Goal: Task Accomplishment & Management: Manage account settings

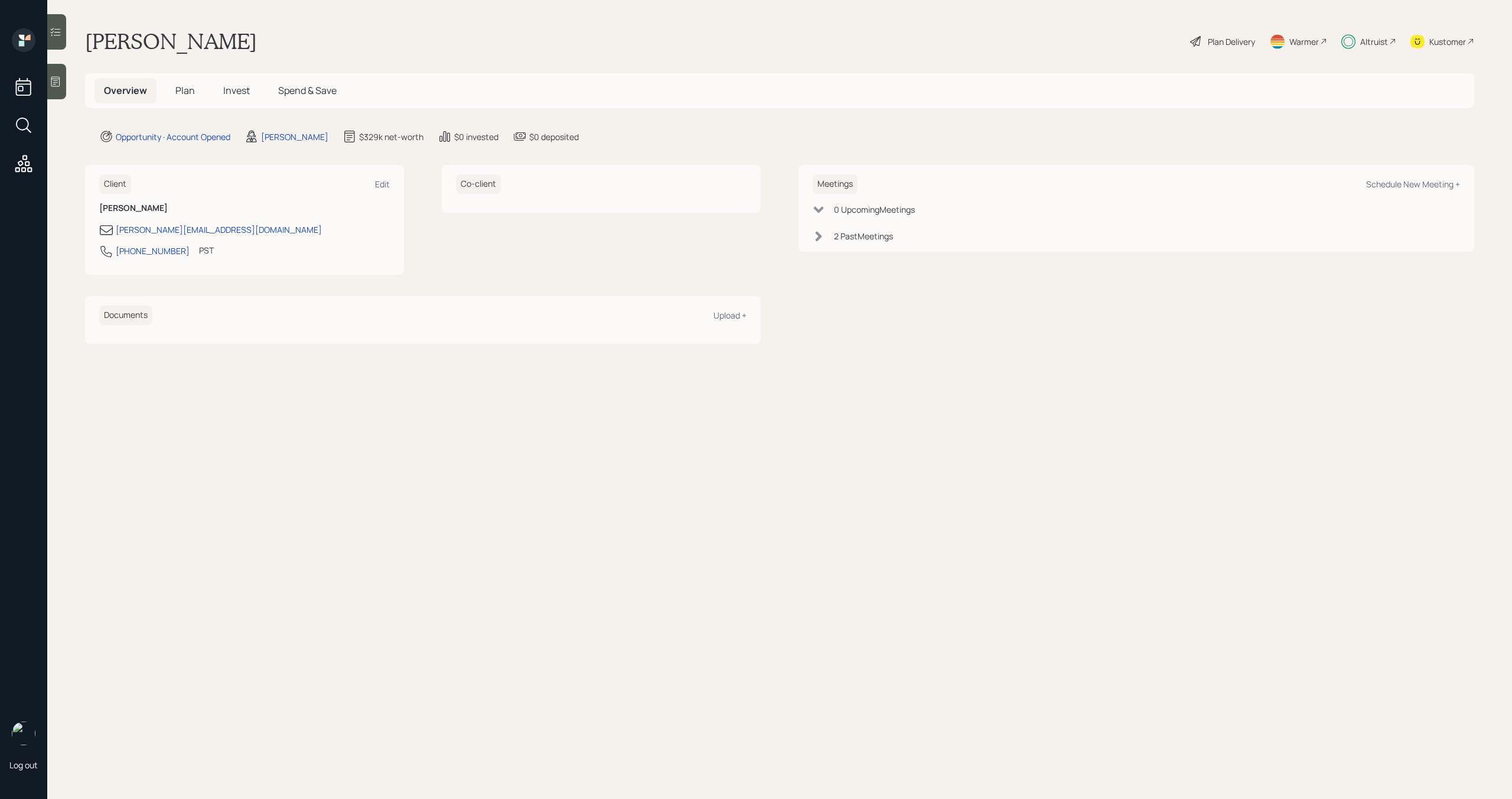
click at [237, 91] on span "Invest" at bounding box center [236, 90] width 26 height 13
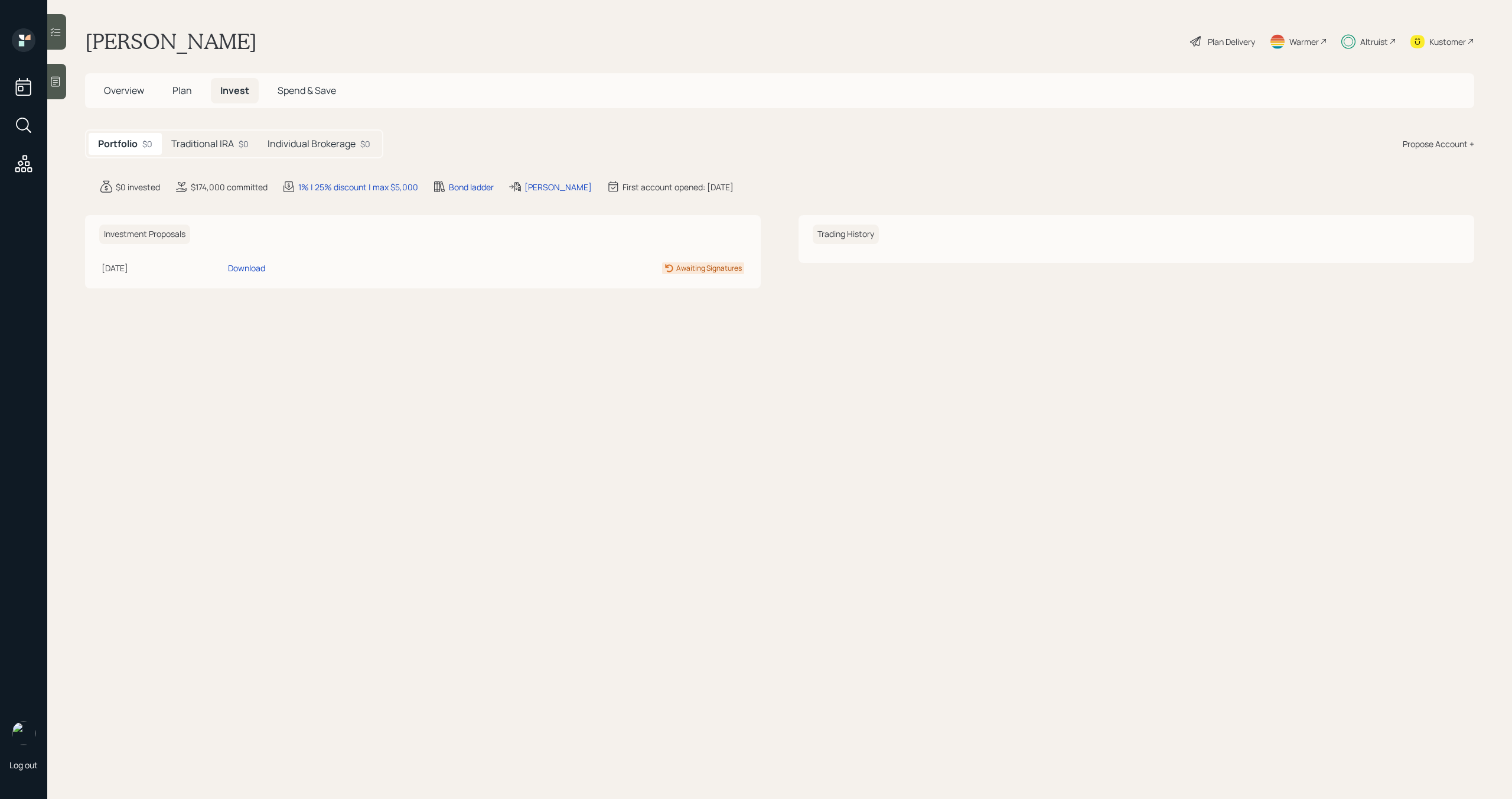
click at [279, 140] on h5 "Individual Brokerage" at bounding box center [311, 144] width 88 height 11
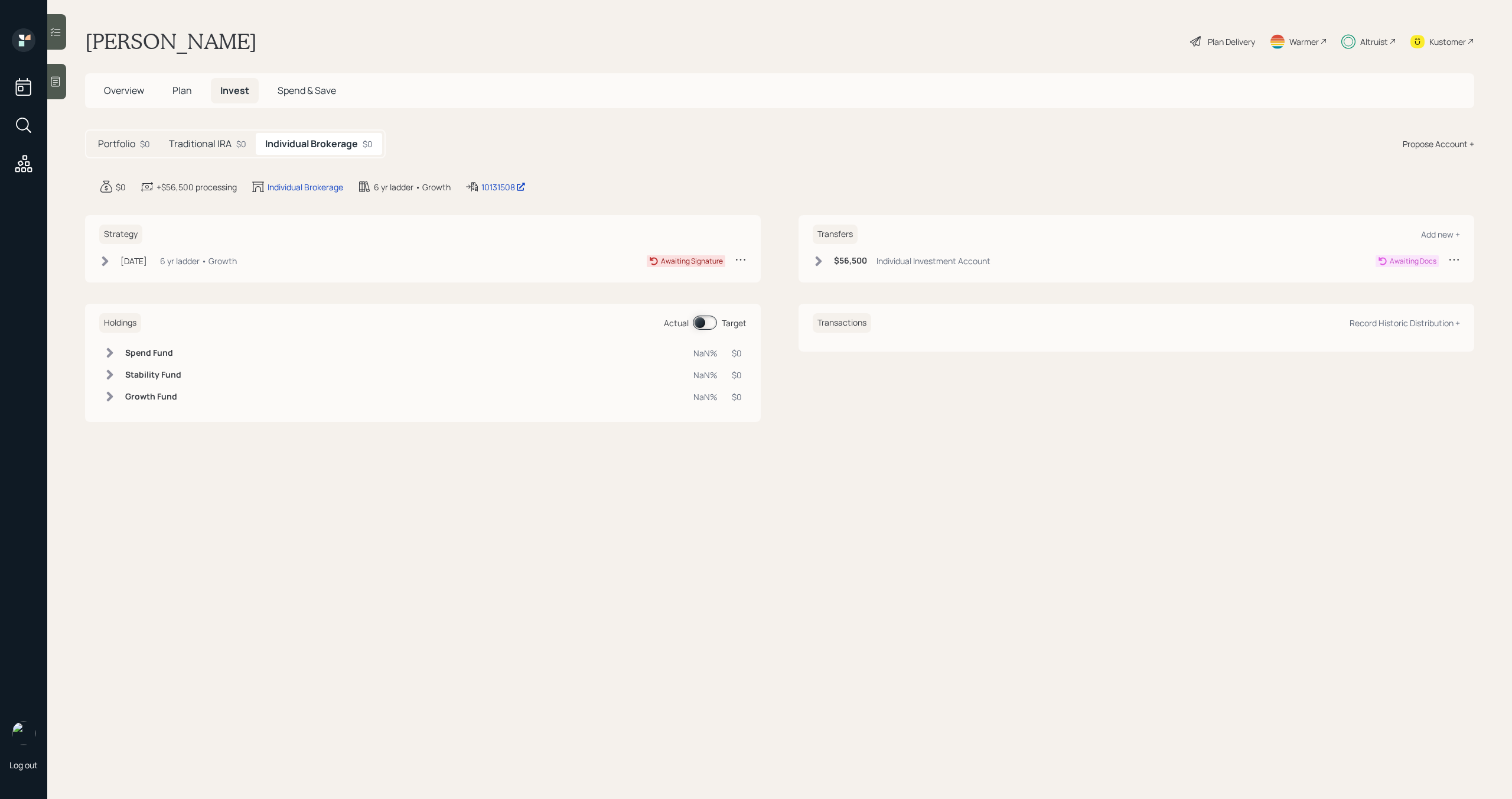
click at [1458, 261] on icon at bounding box center [1454, 259] width 12 height 12
click at [1408, 292] on div "Cancel Transfer" at bounding box center [1417, 293] width 85 height 11
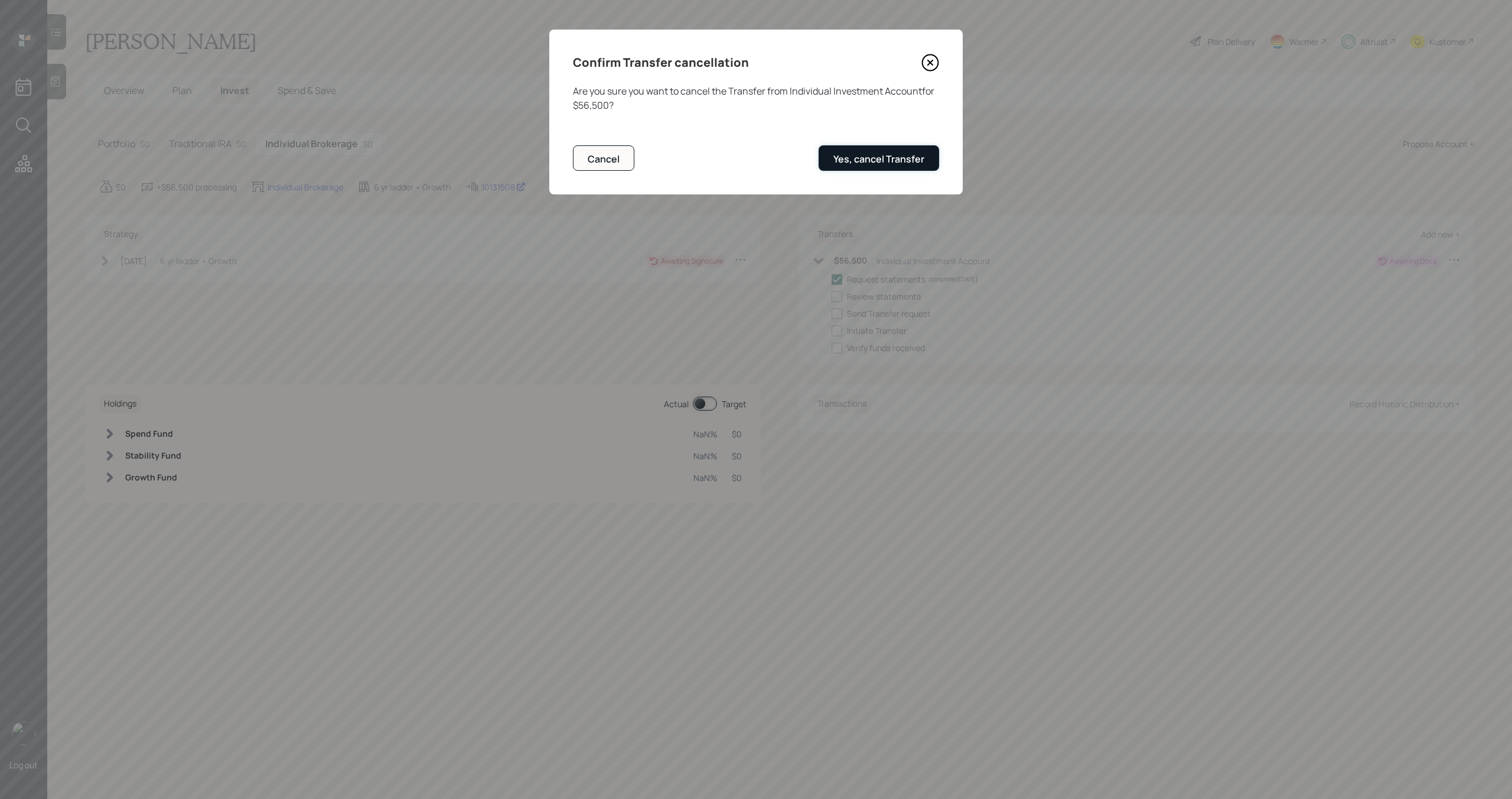
click at [932, 162] on button "Yes, cancel Transfer" at bounding box center [879, 157] width 120 height 26
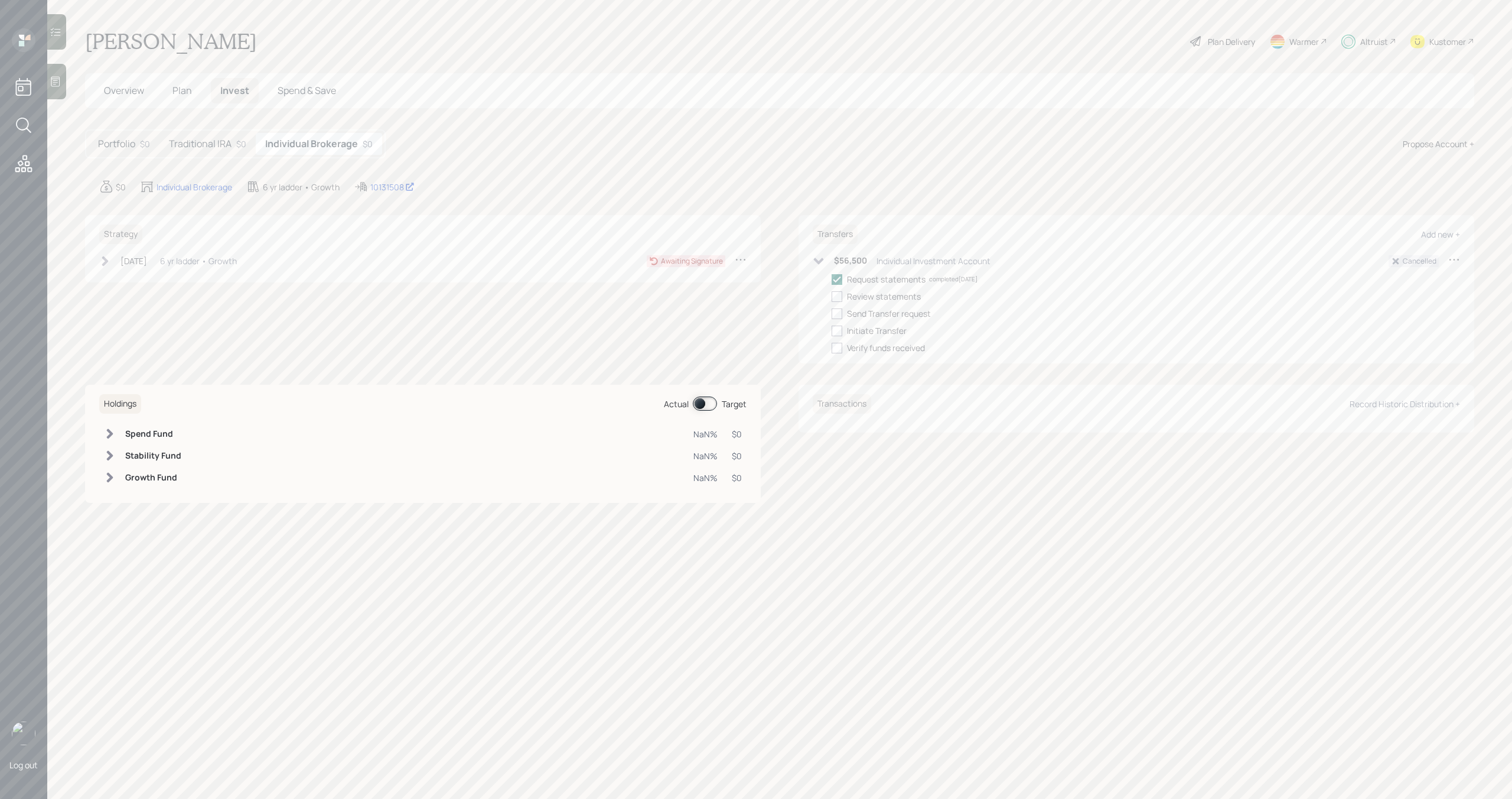
click at [230, 149] on h5 "Traditional IRA" at bounding box center [200, 144] width 63 height 11
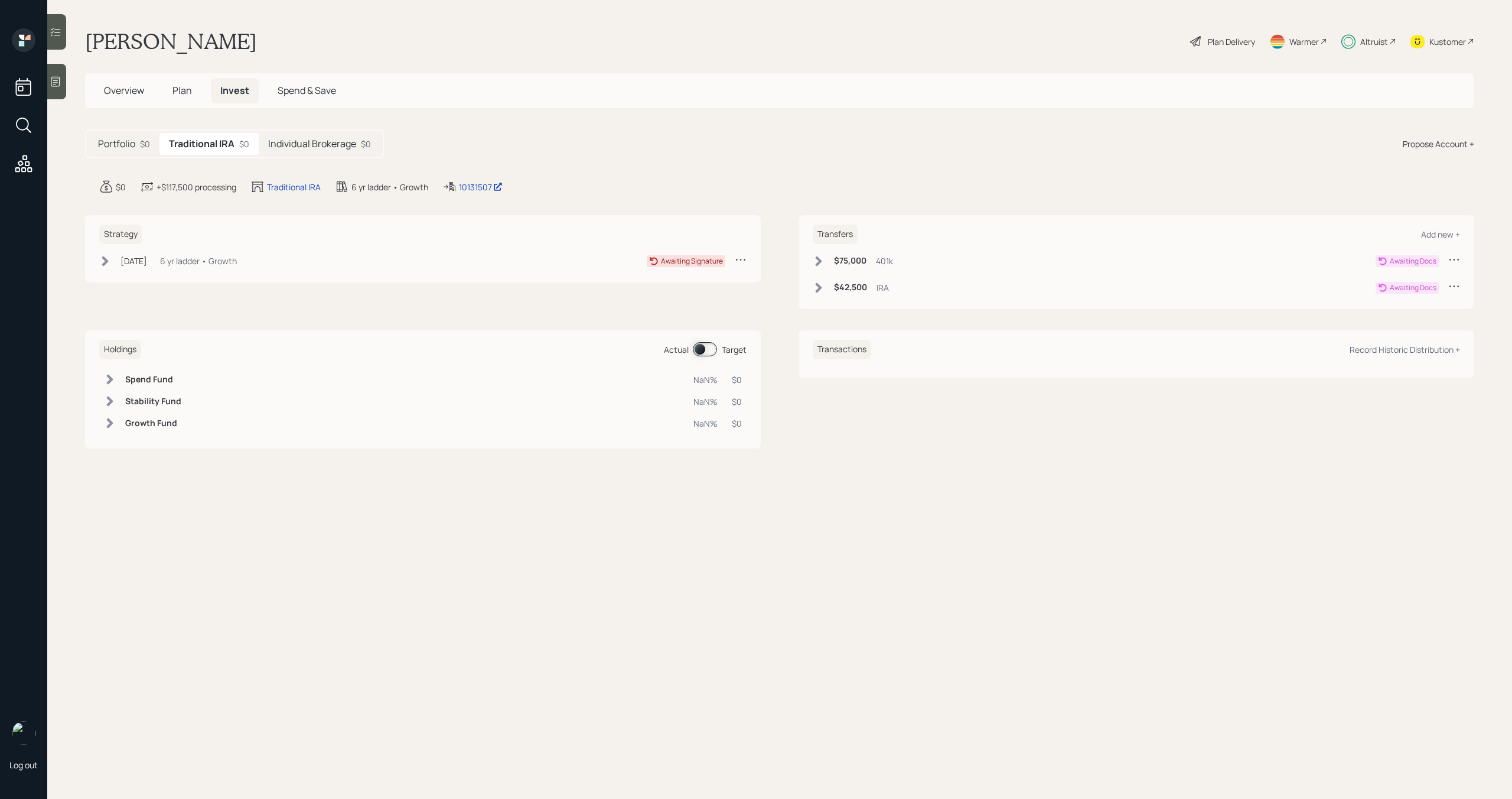
click at [1457, 261] on icon at bounding box center [1454, 259] width 12 height 12
click at [1403, 292] on div "Cancel Transfer" at bounding box center [1417, 293] width 85 height 11
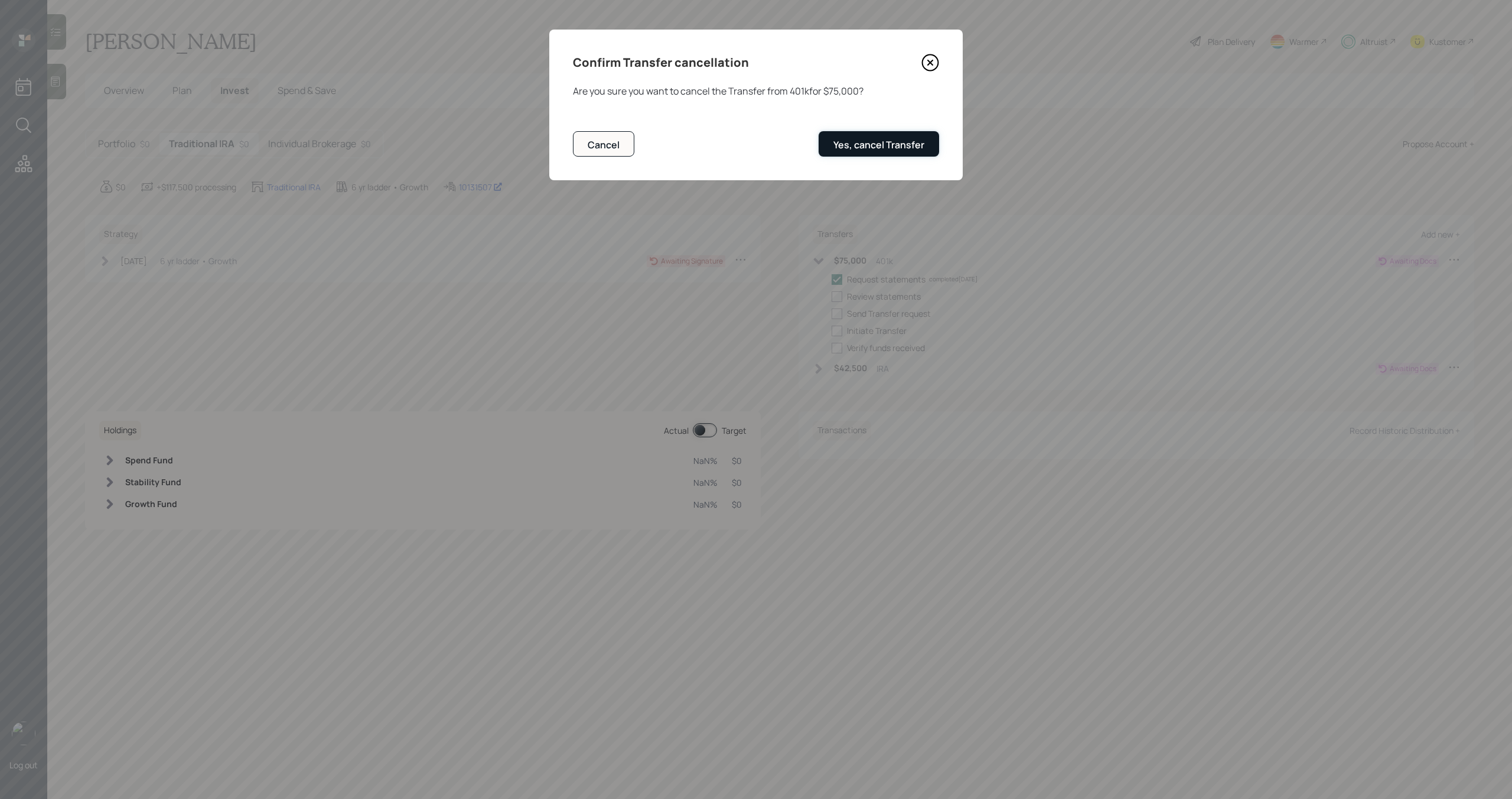
click at [883, 150] on div "Yes, cancel Transfer" at bounding box center [879, 144] width 91 height 13
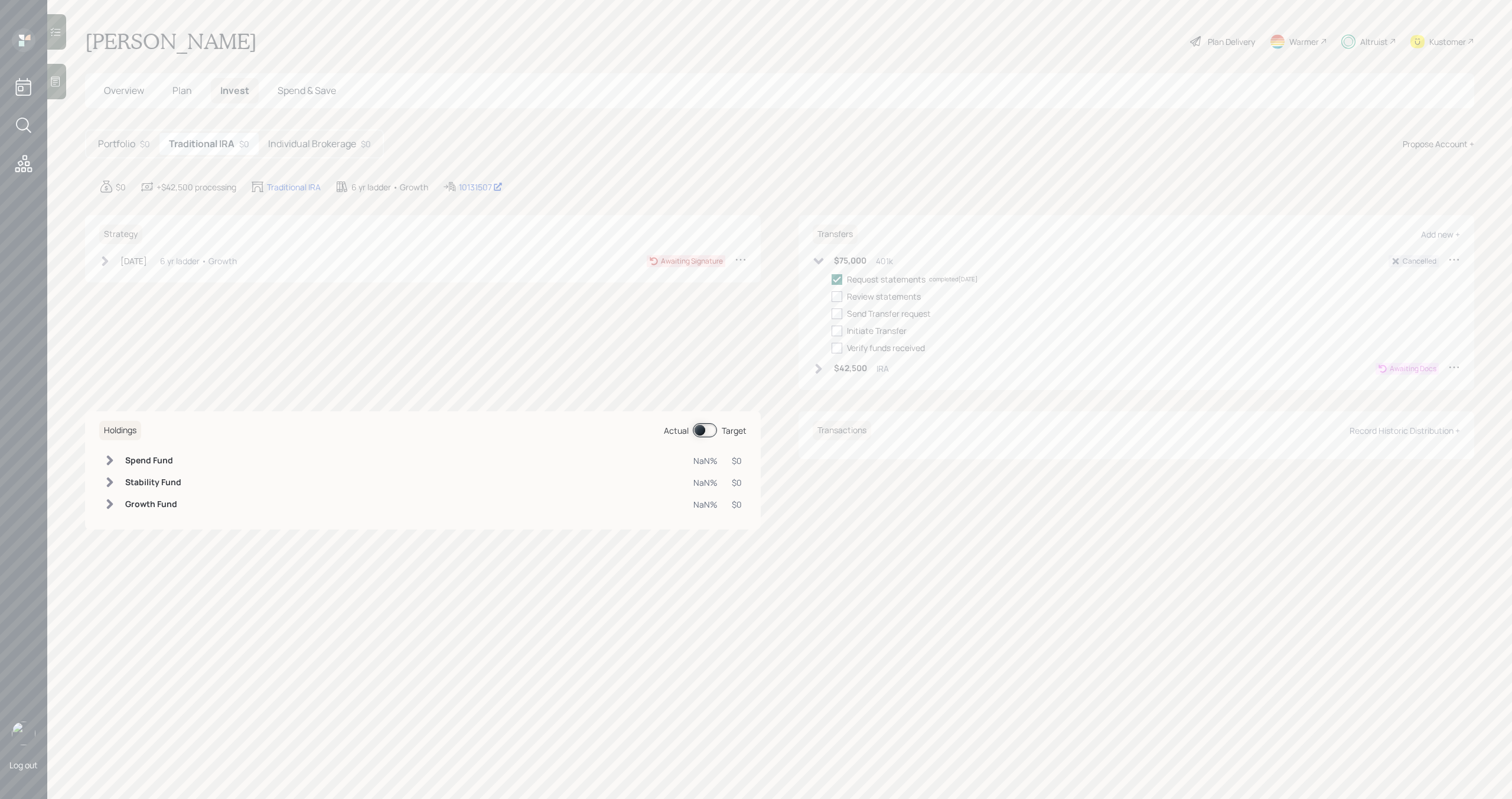
click at [1455, 365] on icon at bounding box center [1454, 366] width 12 height 12
click at [1396, 401] on div "Cancel Transfer" at bounding box center [1417, 401] width 85 height 11
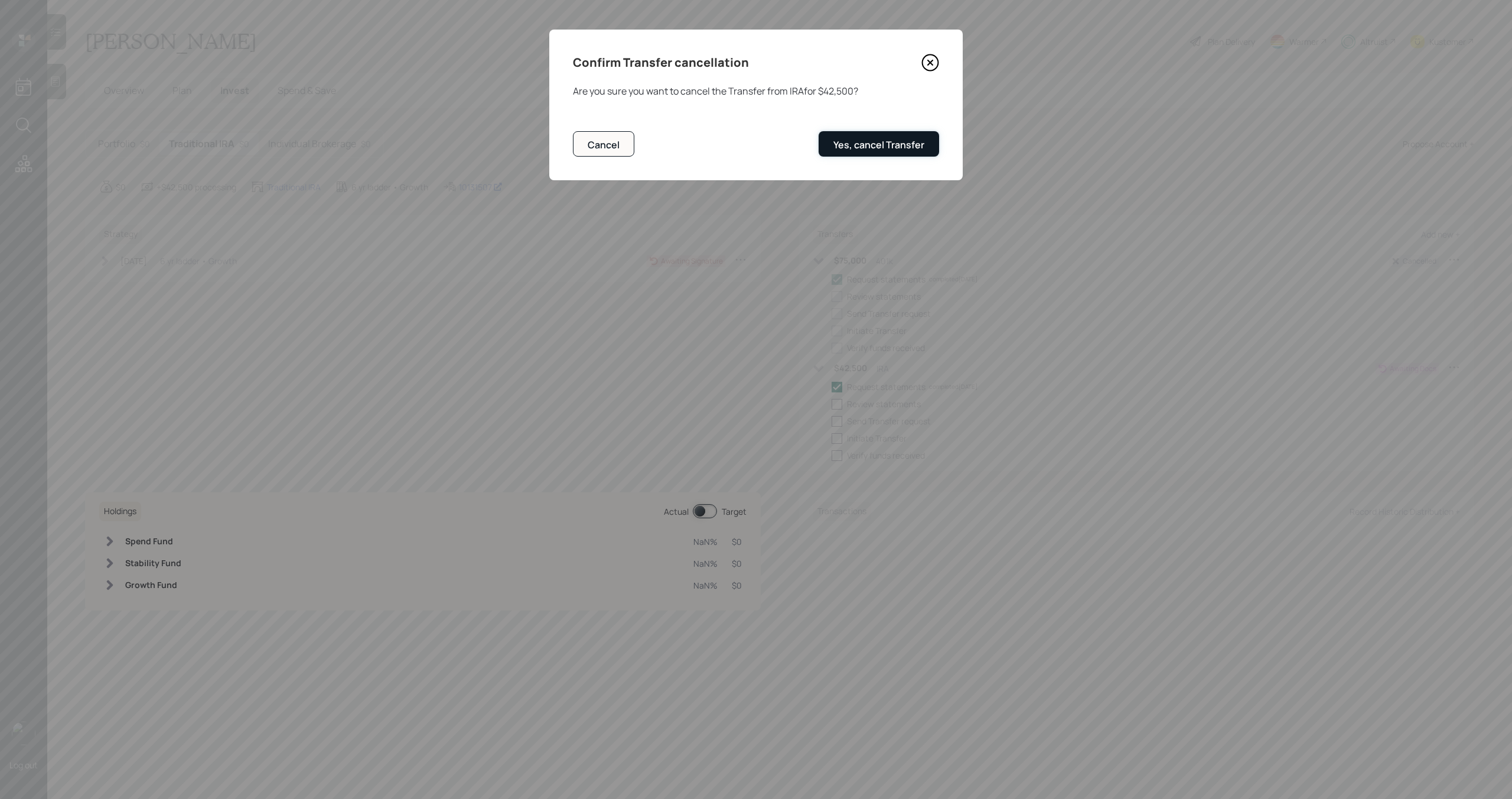
click at [889, 143] on div "Yes, cancel Transfer" at bounding box center [879, 144] width 91 height 13
